Goal: Download file/media

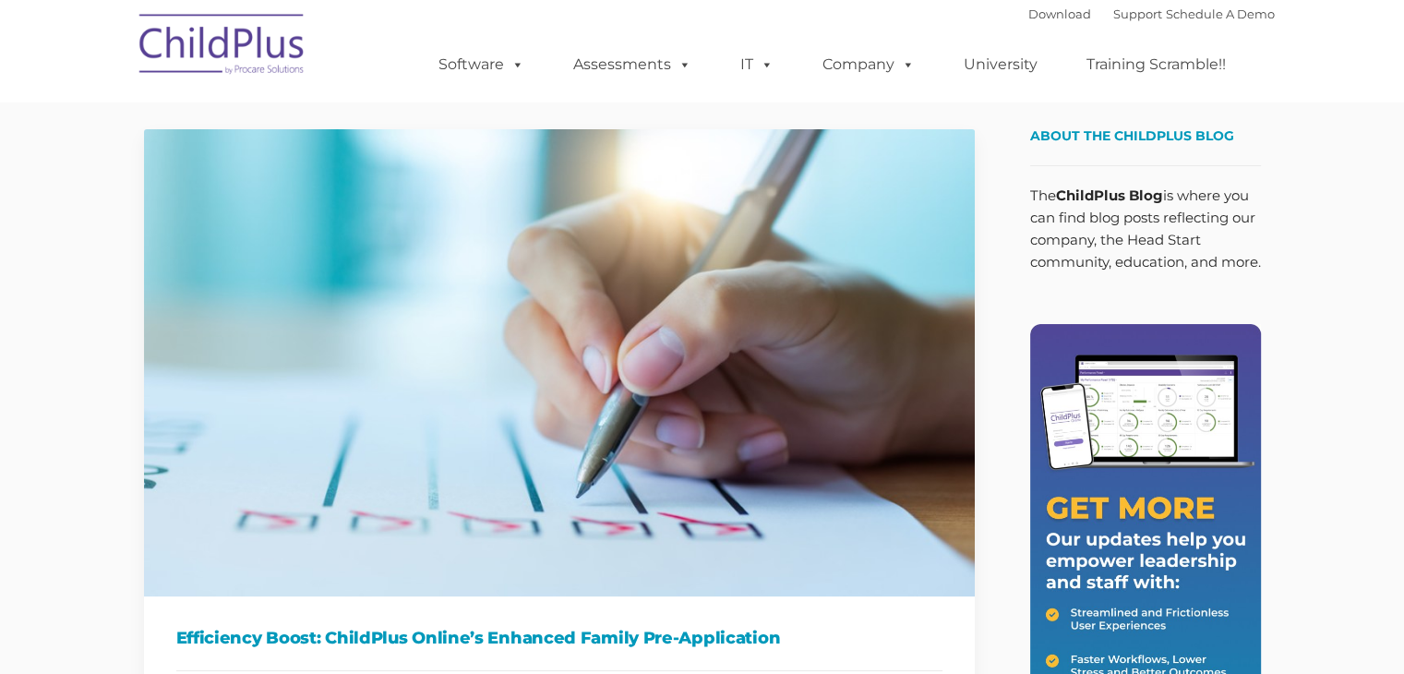
click at [233, 51] on img at bounding box center [222, 47] width 185 height 92
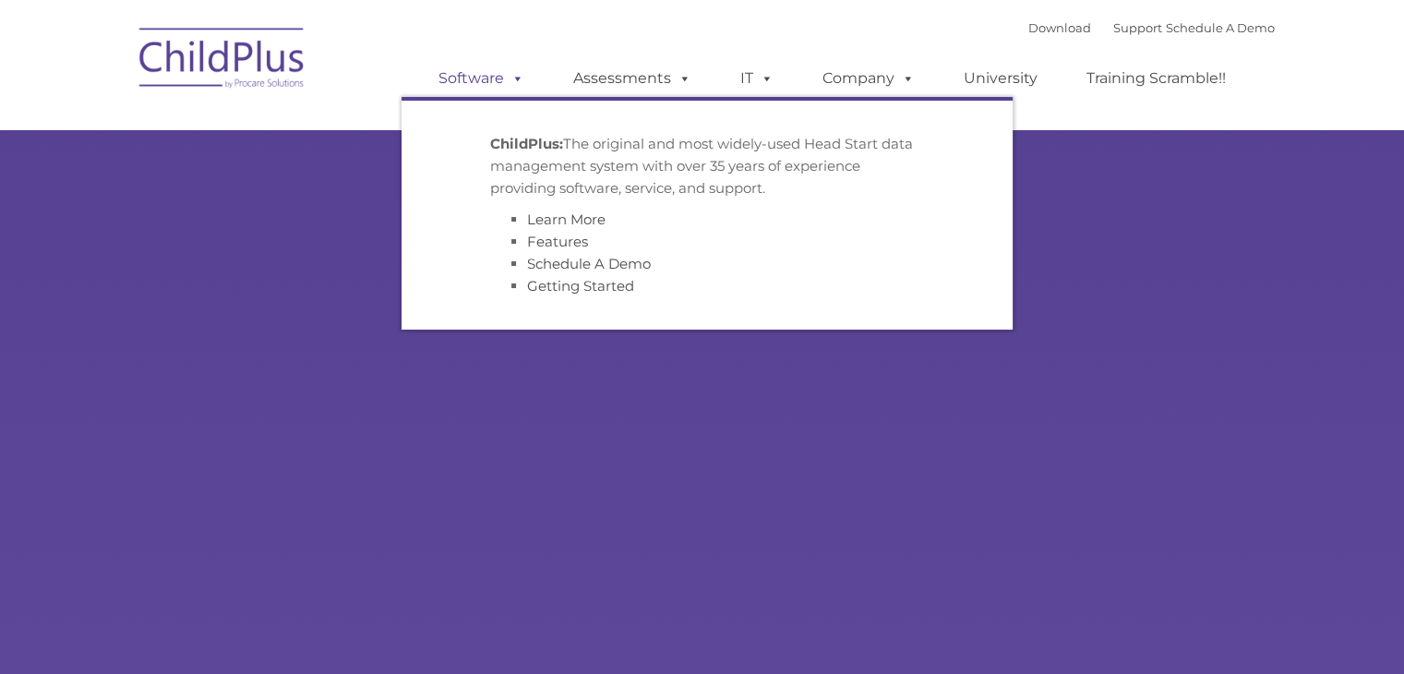
click at [472, 84] on link "Software" at bounding box center [481, 78] width 123 height 37
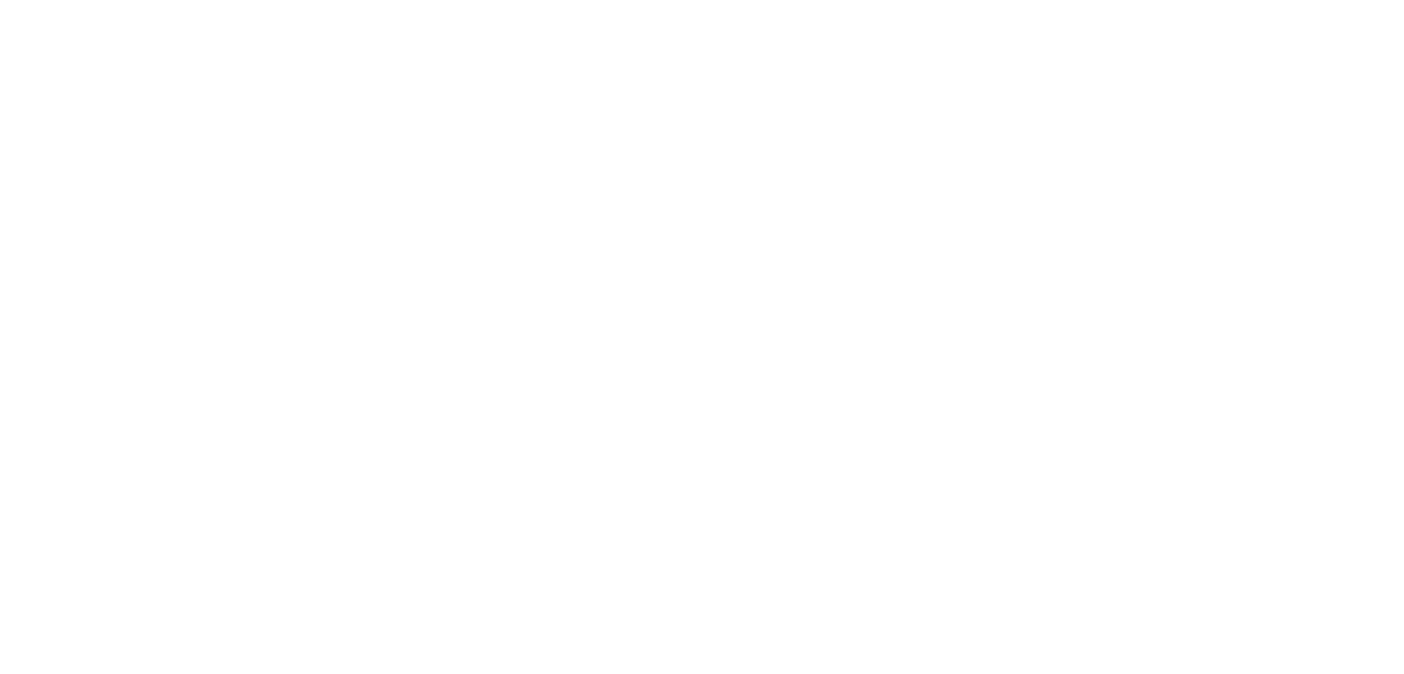
click at [0, 0] on html at bounding box center [0, 0] width 0 height 0
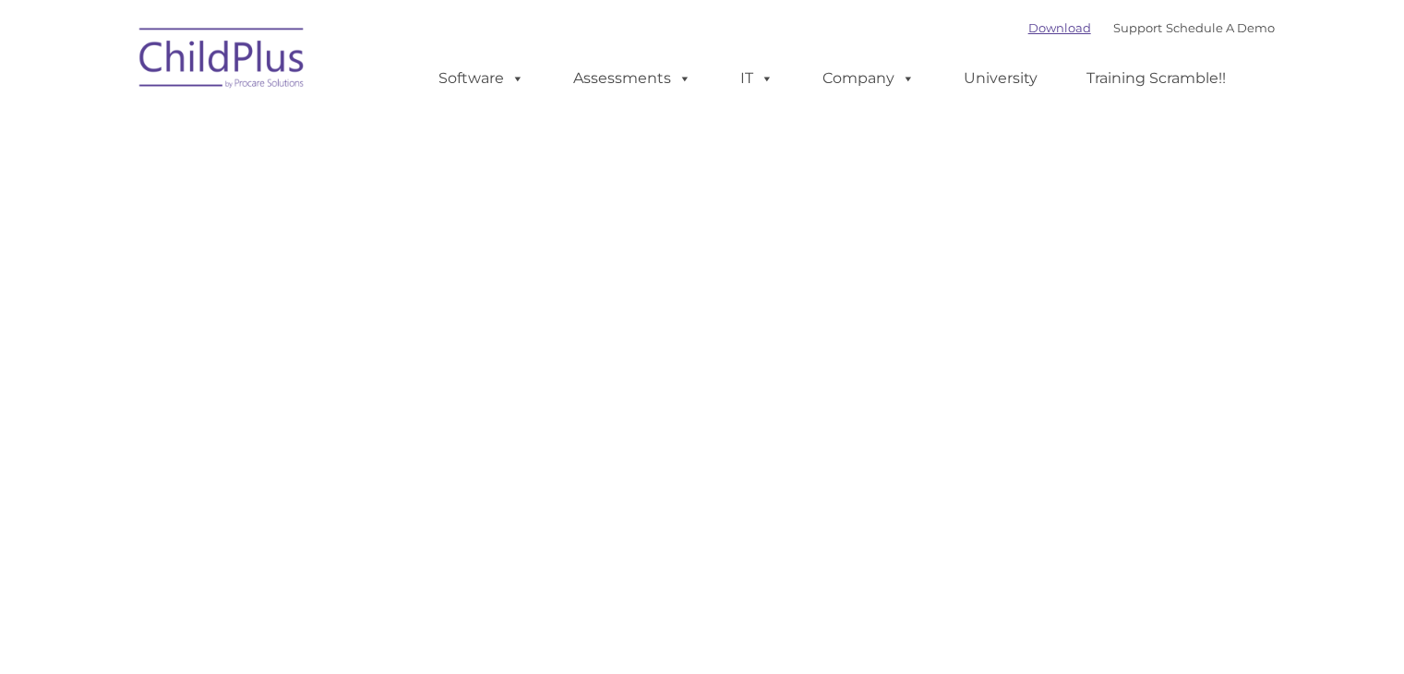
click at [1028, 30] on link "Download" at bounding box center [1059, 27] width 63 height 15
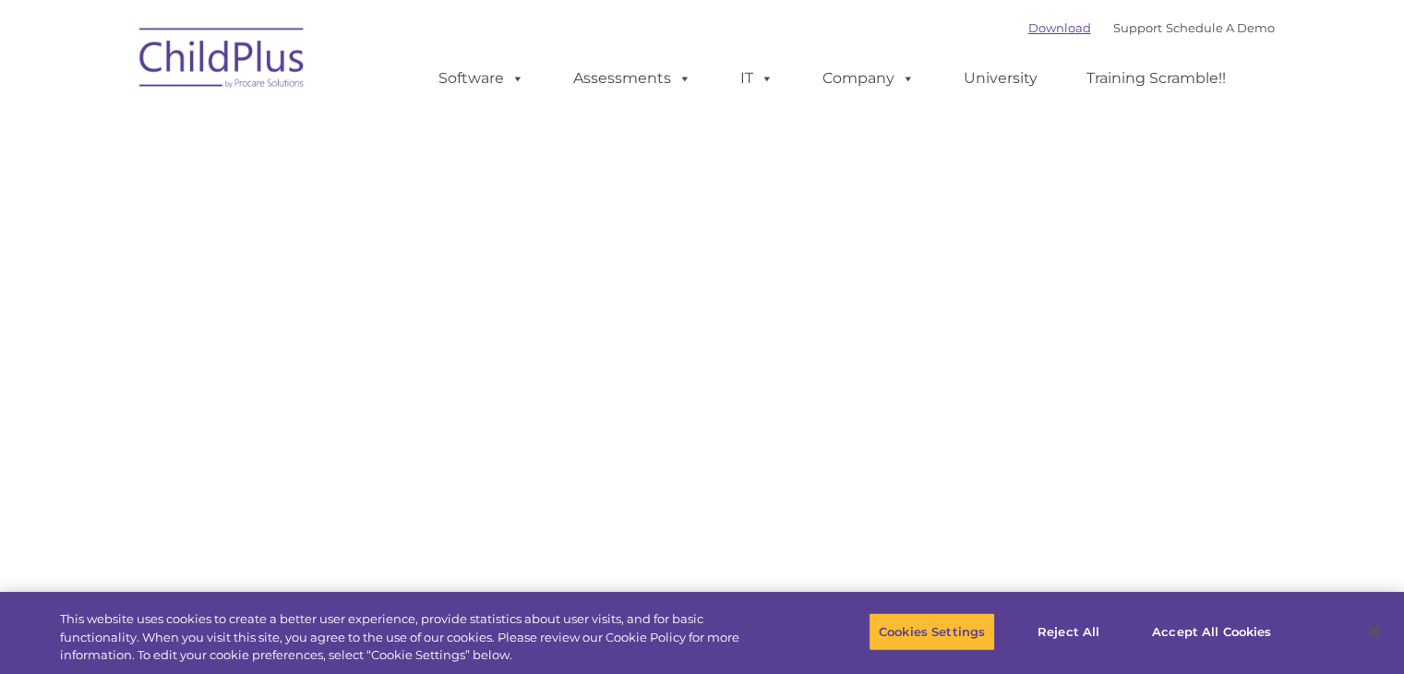
click at [1028, 30] on link "Download" at bounding box center [1059, 27] width 63 height 15
